Goal: Use online tool/utility: Utilize a website feature to perform a specific function

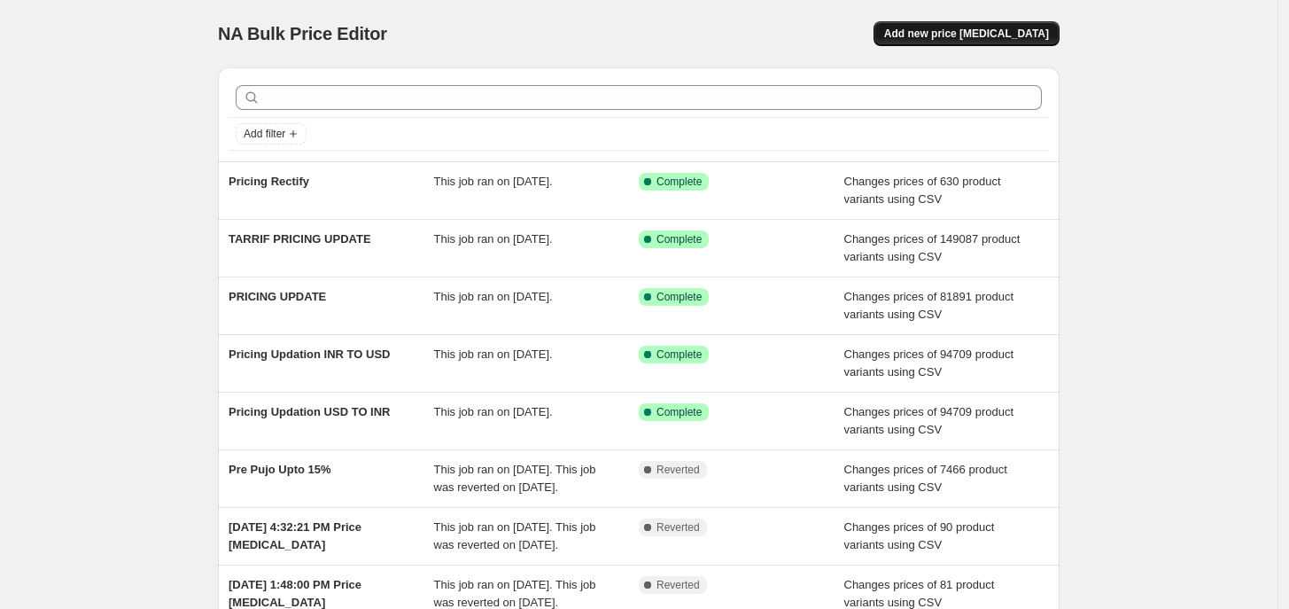
click at [1006, 34] on span "Add new price [MEDICAL_DATA]" at bounding box center [966, 34] width 165 height 14
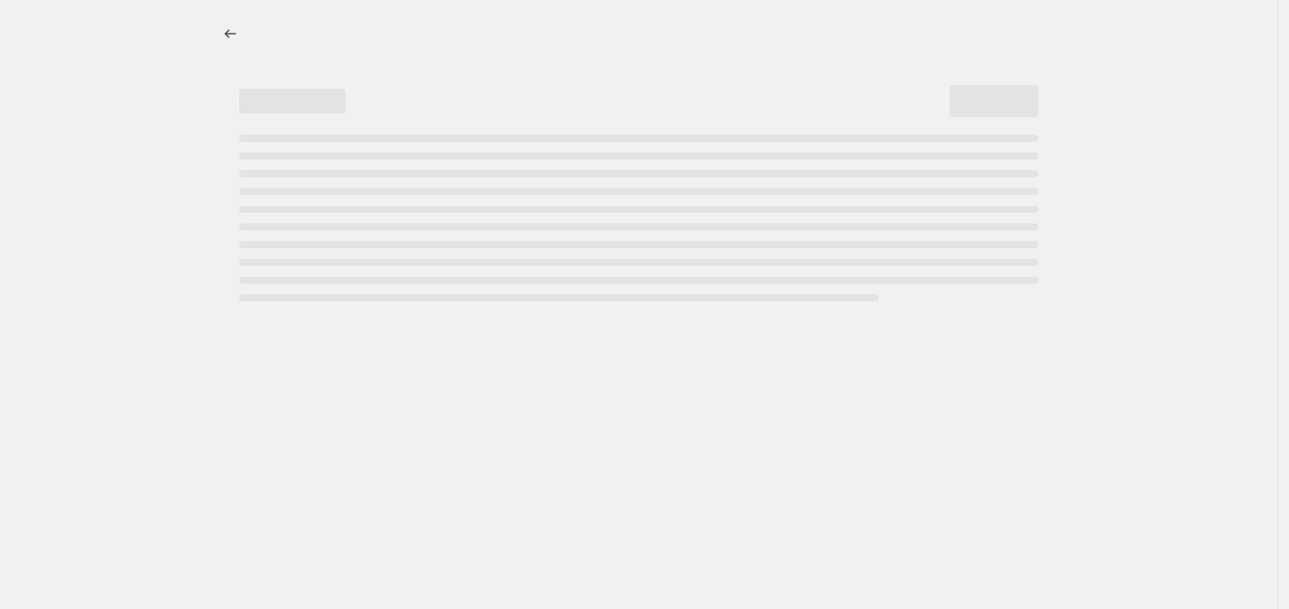
select select "percentage"
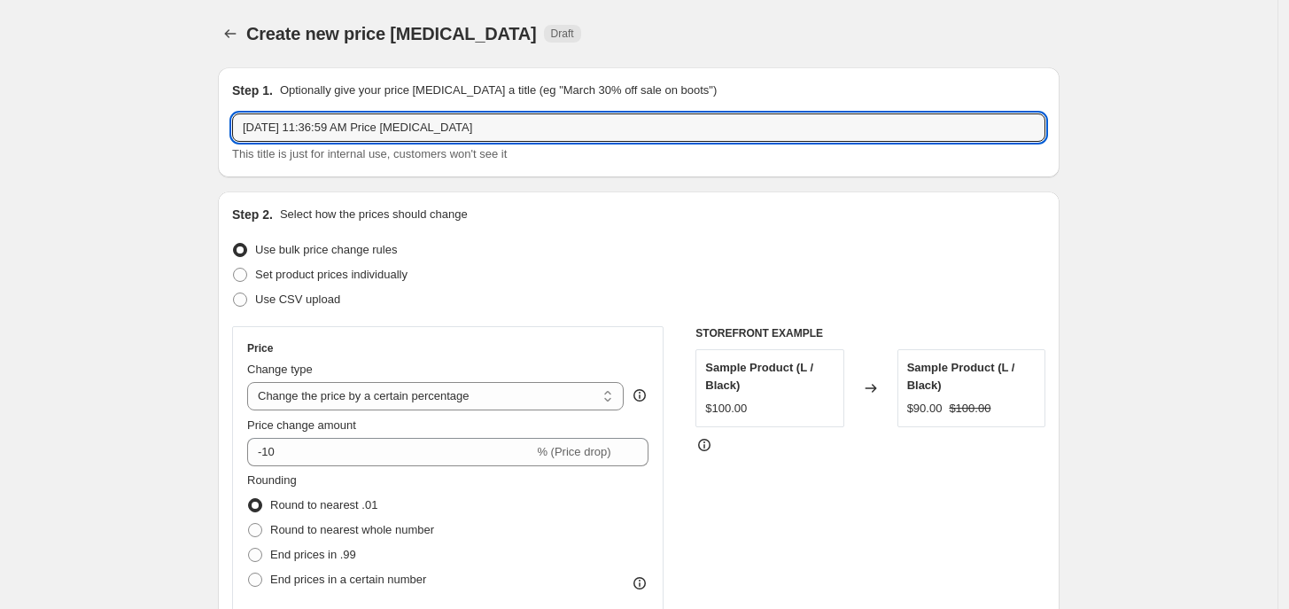
drag, startPoint x: 489, startPoint y: 128, endPoint x: 42, endPoint y: 128, distance: 447.4
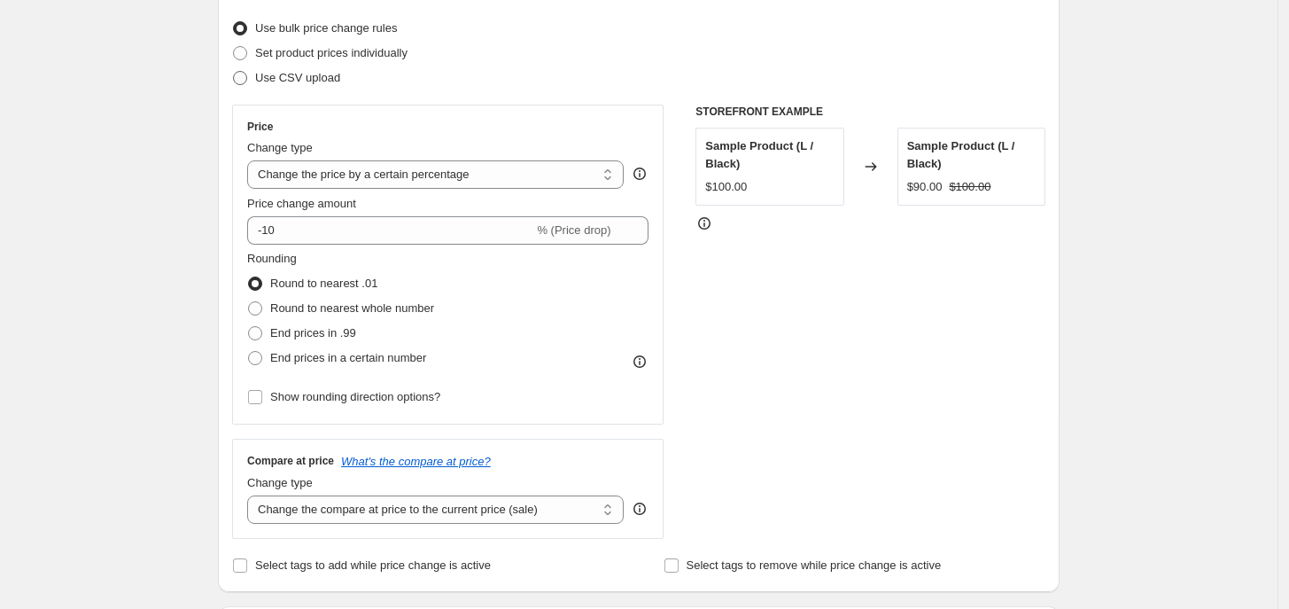
type input "V Cut GST Updation"
click at [277, 87] on label "Use CSV upload" at bounding box center [286, 78] width 108 height 25
click at [234, 72] on input "Use CSV upload" at bounding box center [233, 71] width 1 height 1
radio input "true"
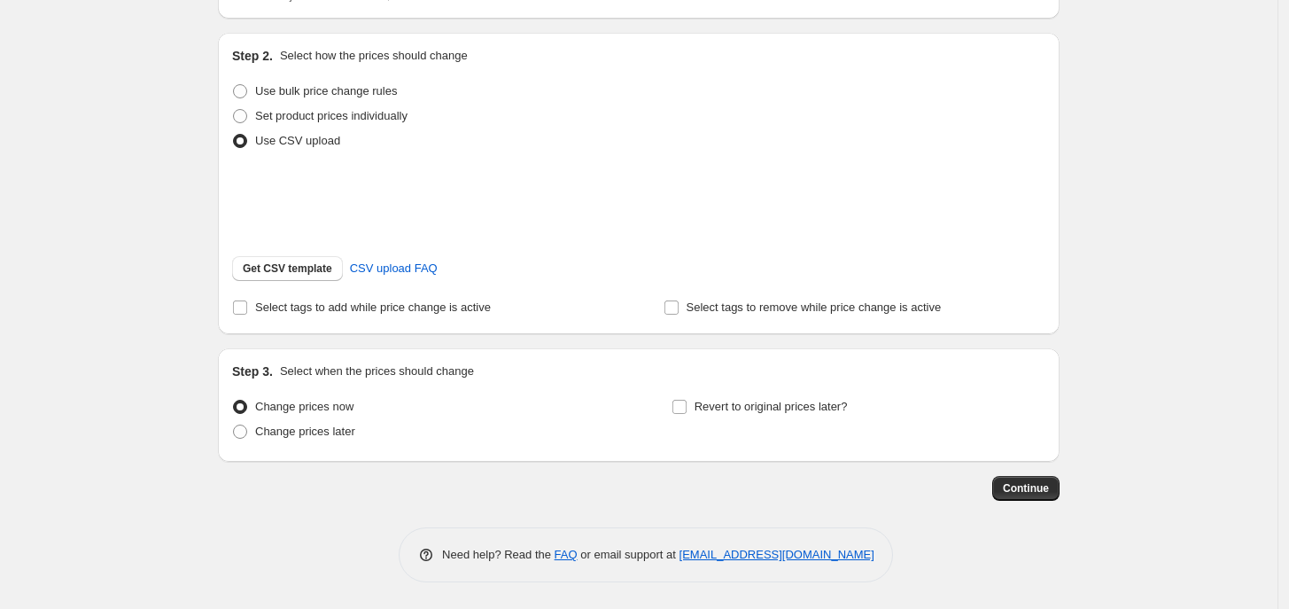
scroll to position [182, 0]
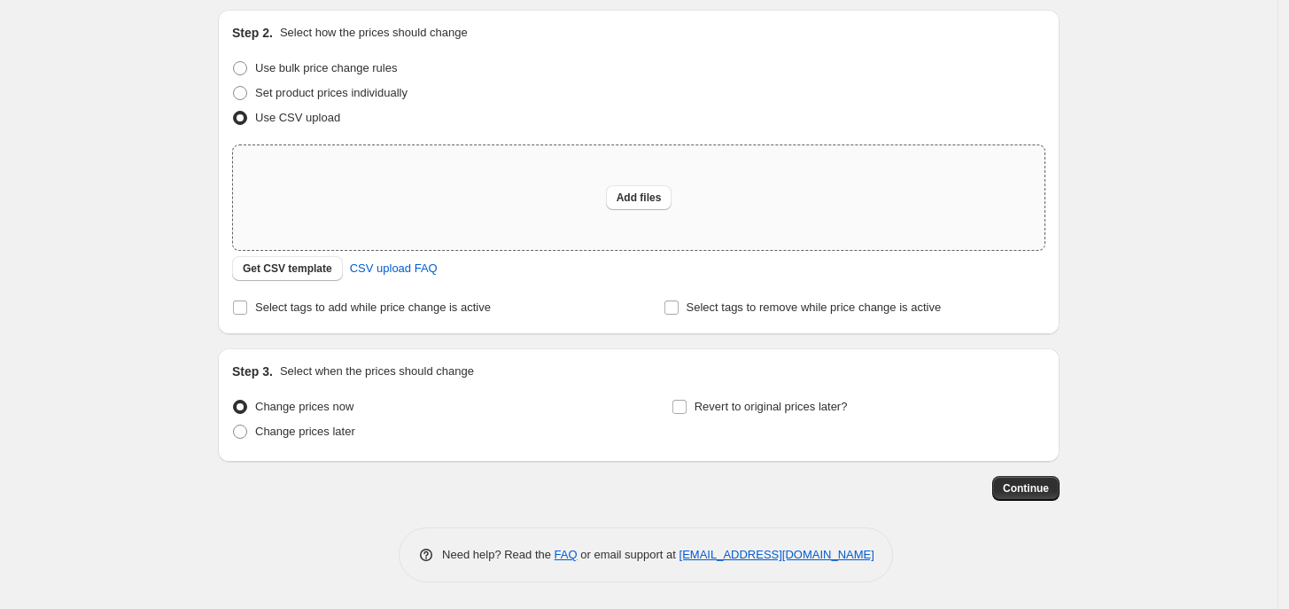
click at [443, 214] on div "Add files" at bounding box center [639, 197] width 812 height 105
type input "C:\fakepath\V CUT GST UPDATION USD.csv"
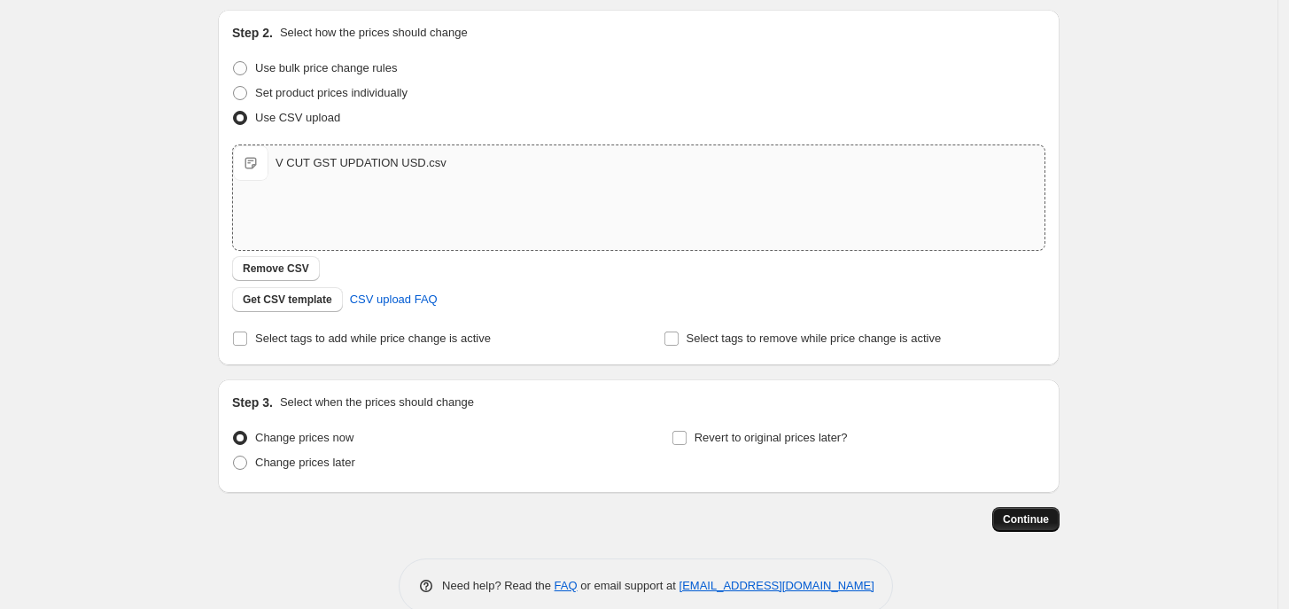
click at [1042, 518] on span "Continue" at bounding box center [1026, 519] width 46 height 14
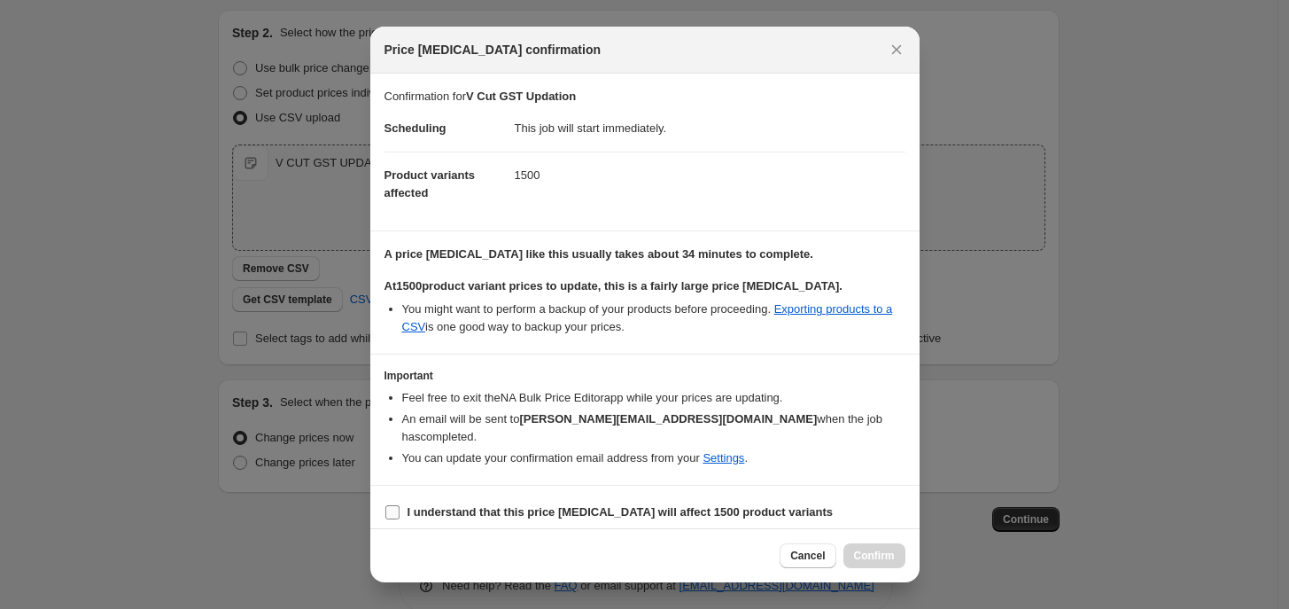
click at [454, 509] on label "I understand that this price [MEDICAL_DATA] will affect 1500 product variants" at bounding box center [609, 512] width 449 height 25
click at [400, 509] on input "I understand that this price [MEDICAL_DATA] will affect 1500 product variants" at bounding box center [392, 512] width 14 height 14
checkbox input "true"
click at [877, 552] on span "Confirm" at bounding box center [874, 555] width 41 height 14
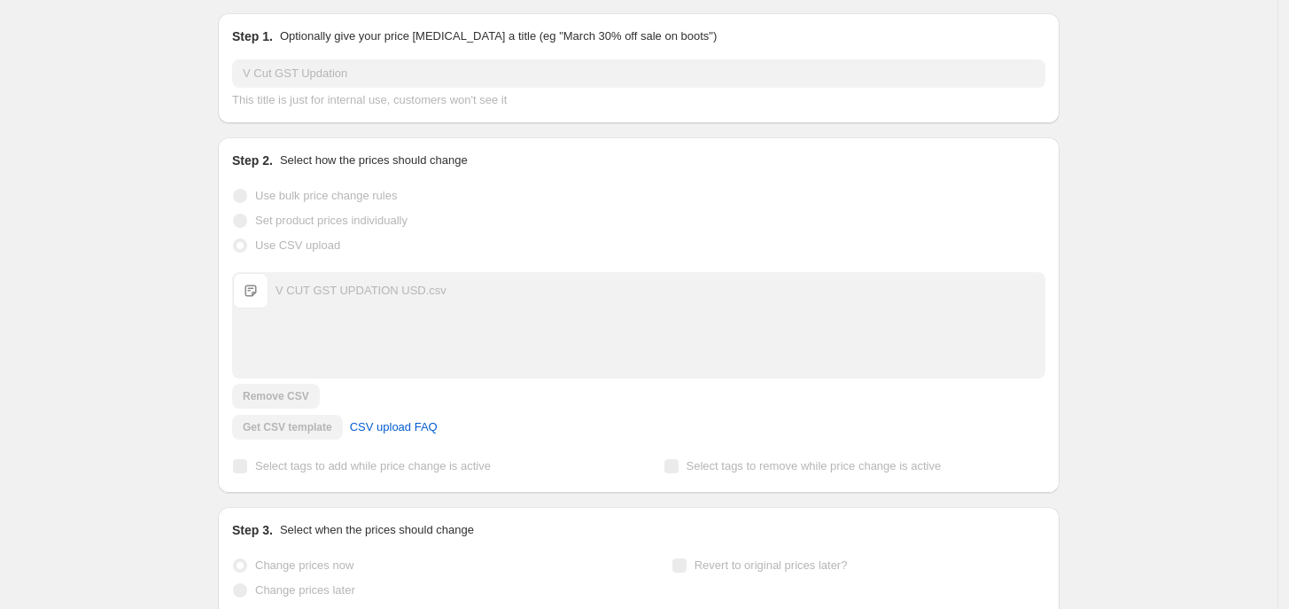
scroll to position [228, 0]
